Goal: Transaction & Acquisition: Obtain resource

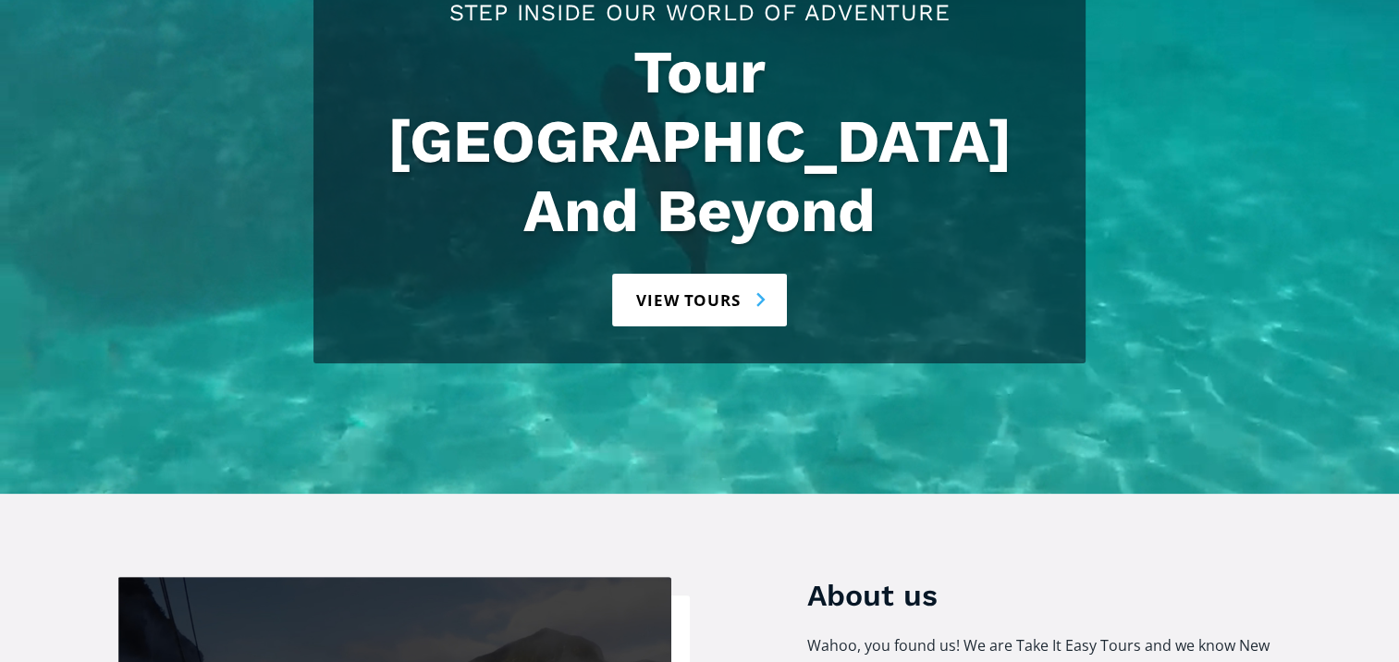
scroll to position [381, 0]
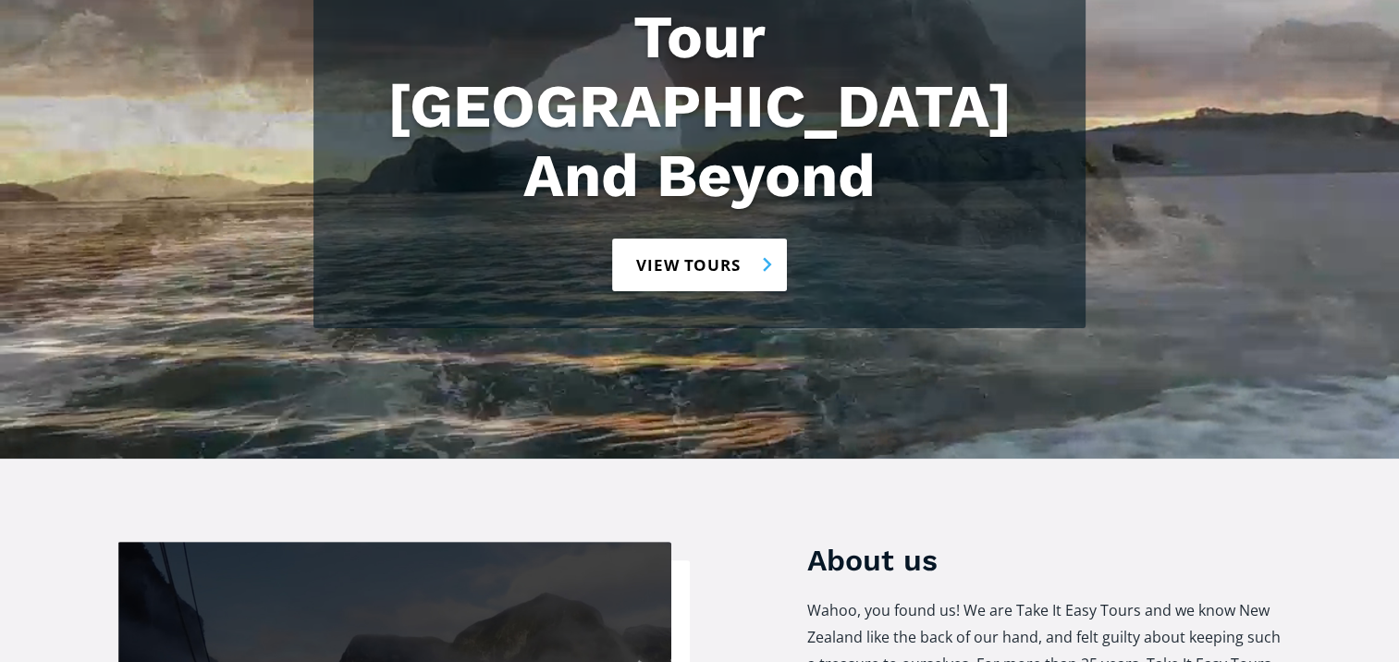
click at [681, 239] on link "View tours" at bounding box center [699, 265] width 175 height 53
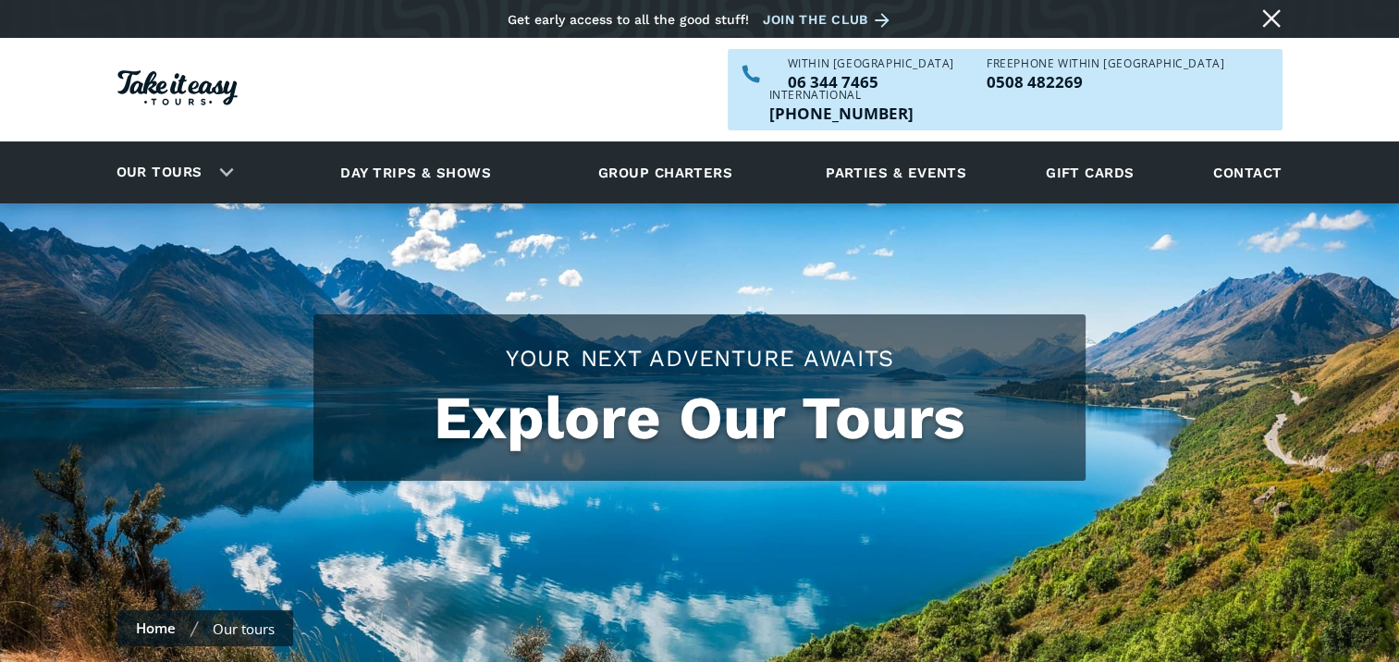
checkbox input "true"
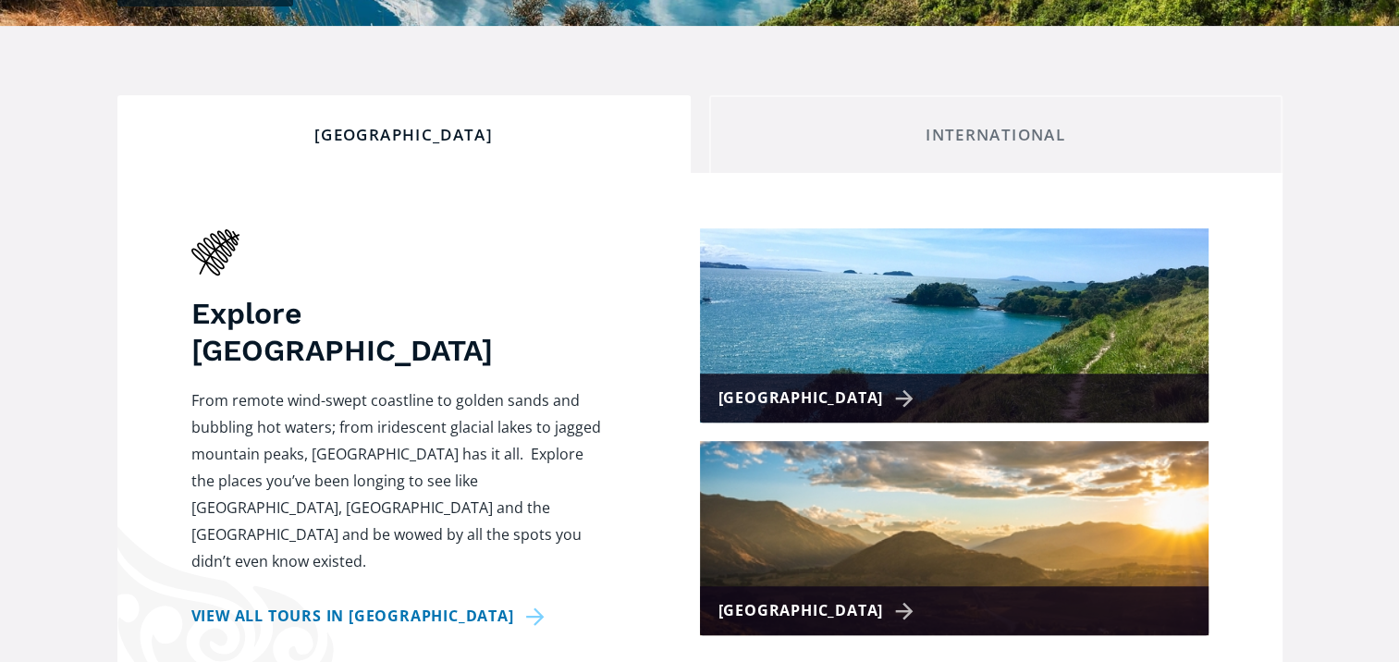
scroll to position [780, 0]
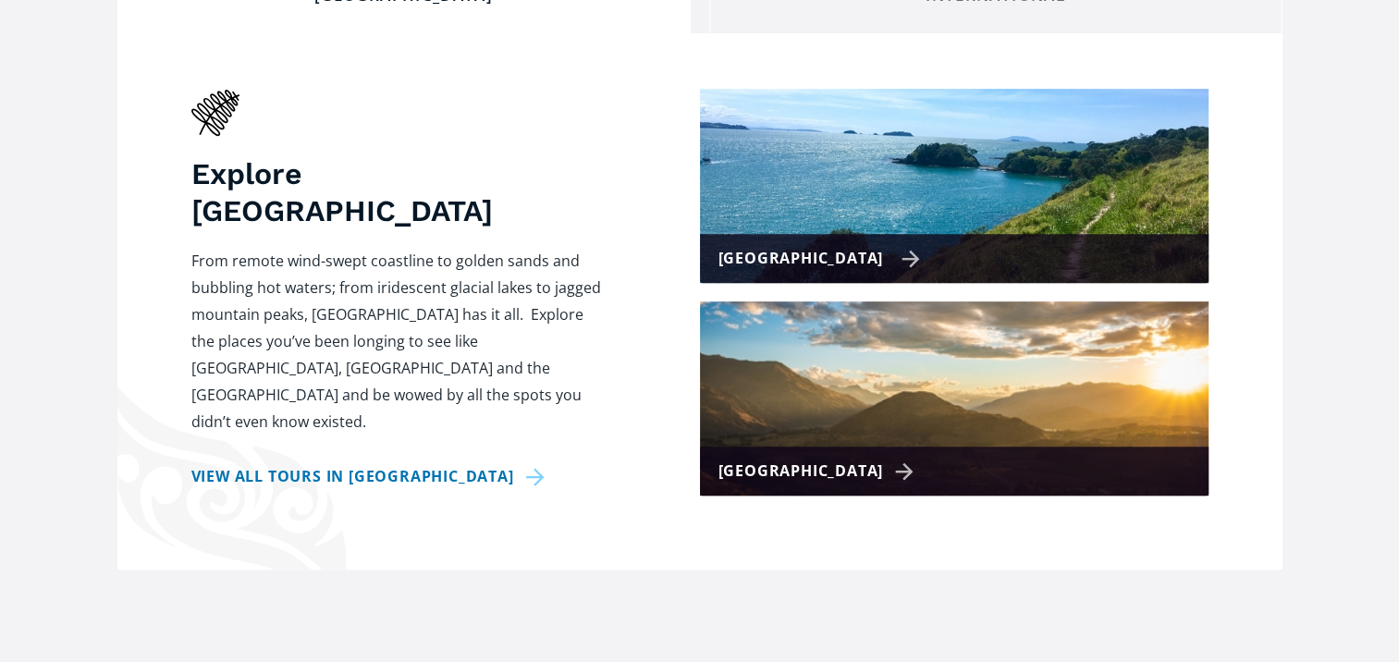
click at [862, 245] on div "[GEOGRAPHIC_DATA]" at bounding box center [819, 258] width 203 height 27
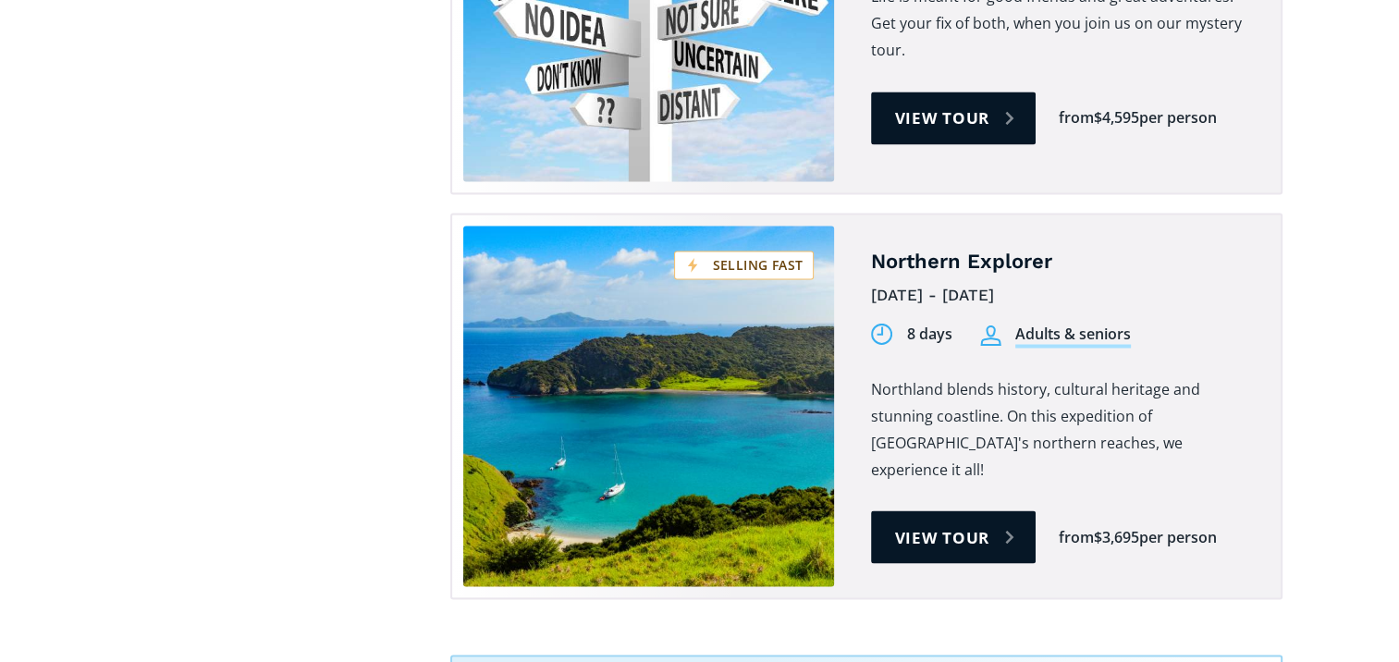
scroll to position [3229, 0]
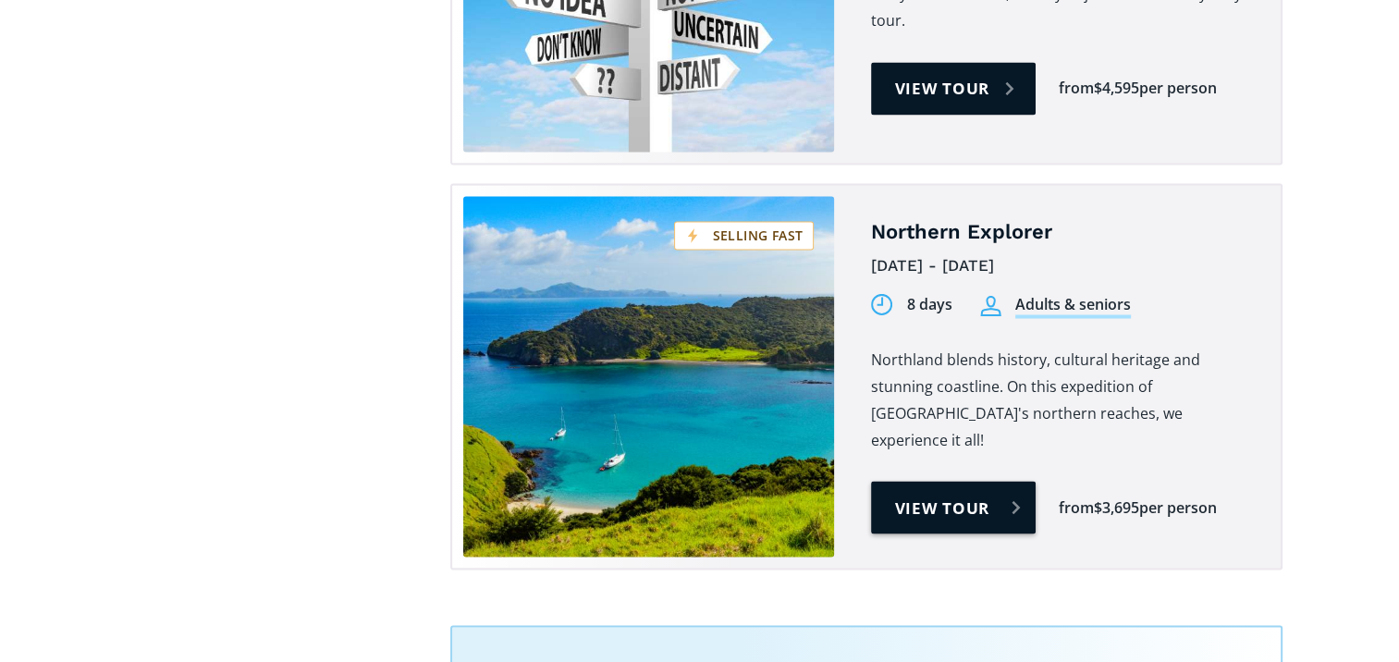
click at [933, 481] on link "View tour" at bounding box center [954, 507] width 166 height 53
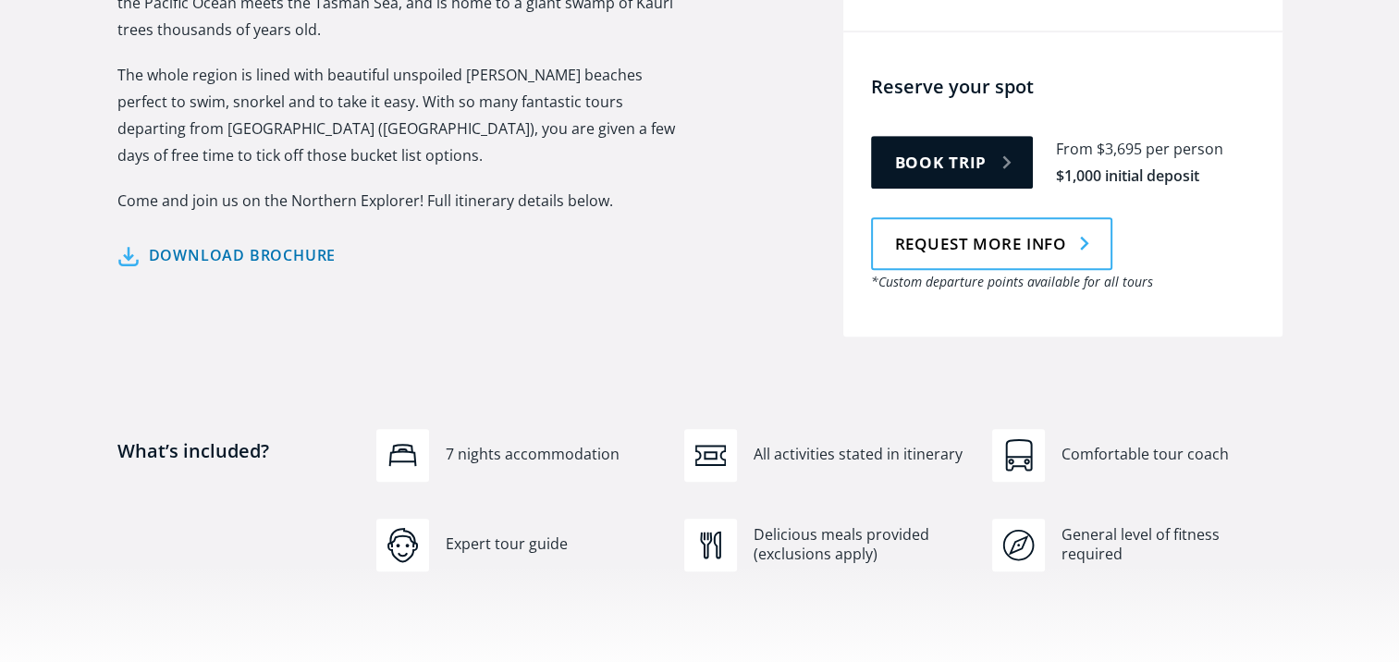
scroll to position [1021, 0]
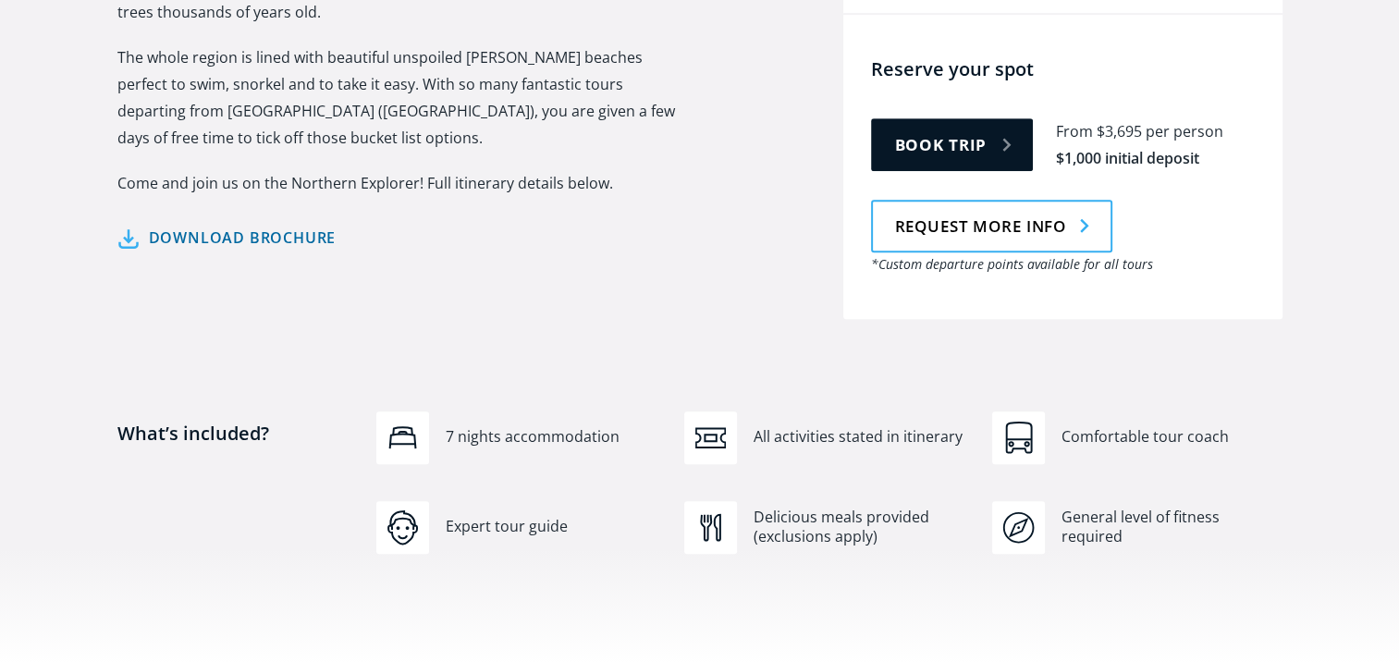
click at [263, 225] on link "Download brochure" at bounding box center [226, 238] width 219 height 27
